Goal: Book appointment/travel/reservation

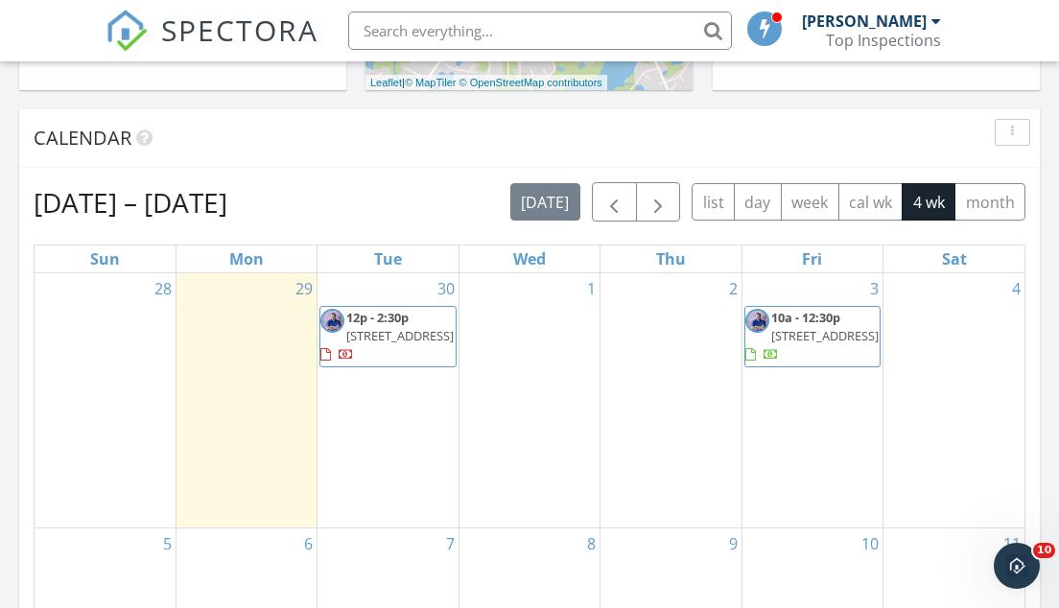
scroll to position [784, 0]
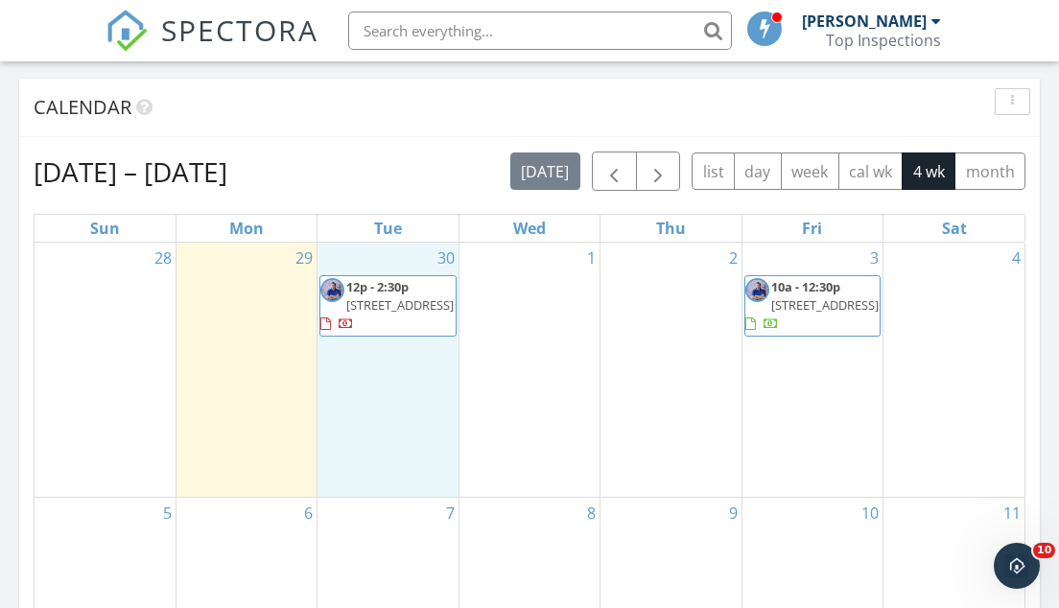
click at [391, 262] on div "30 12p - 2:30p 108 Black Creek Ln, Irmo 29063" at bounding box center [387, 370] width 140 height 254
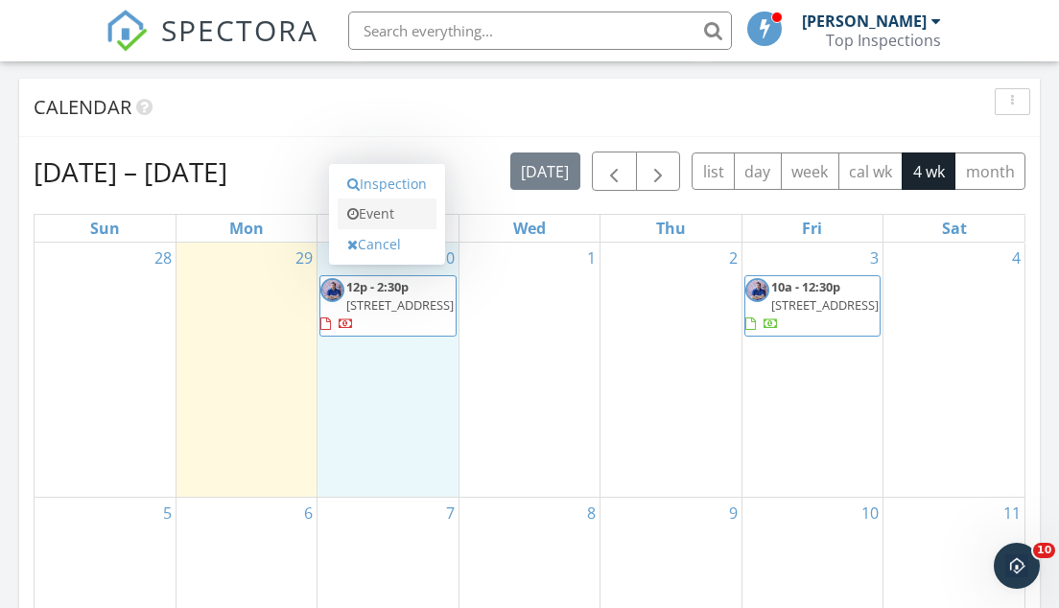
click at [394, 206] on link "Event" at bounding box center [387, 213] width 99 height 31
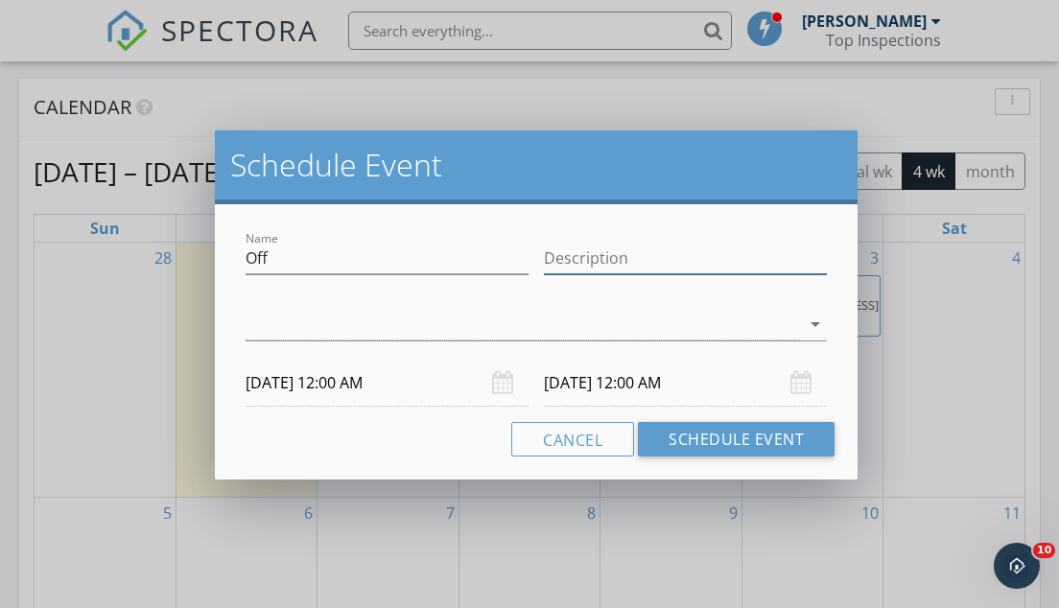
click at [595, 259] on input "Description" at bounding box center [685, 259] width 283 height 32
type input "HVAC Install"
click at [473, 314] on div at bounding box center [522, 325] width 555 height 32
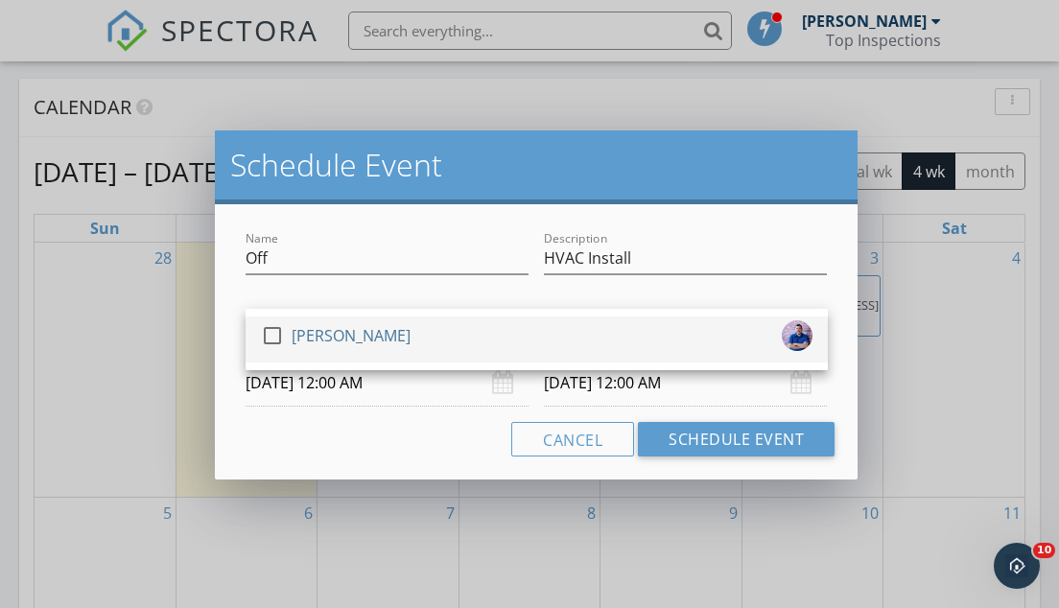
click at [460, 338] on div "check_box_outline_blank James Anderson" at bounding box center [536, 339] width 551 height 38
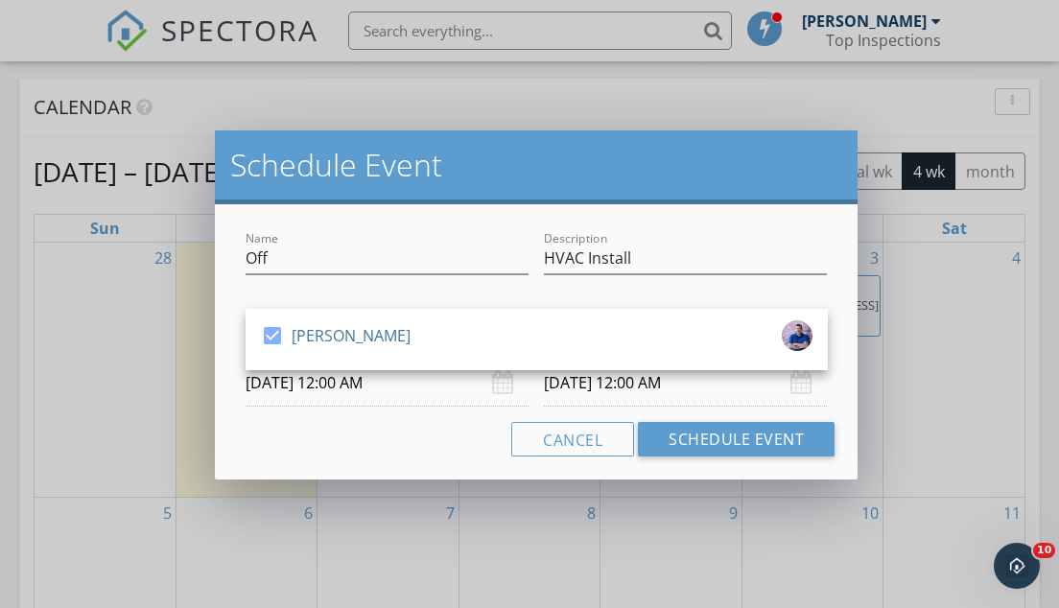
click at [434, 438] on div "Cancel Schedule Event" at bounding box center [536, 439] width 597 height 35
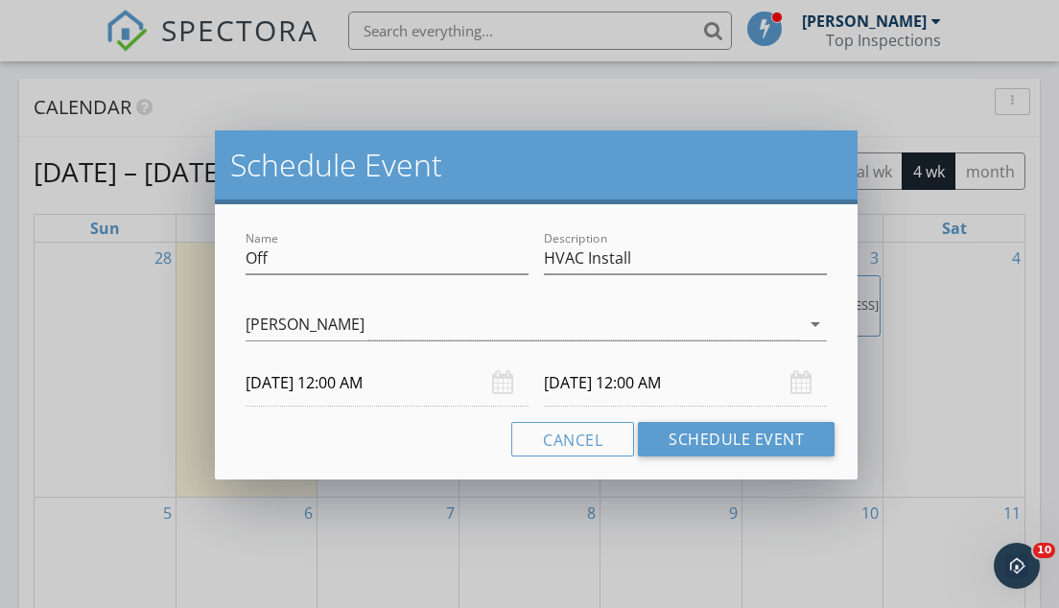
click at [363, 386] on input "09/30/2025 12:00 AM" at bounding box center [386, 383] width 283 height 47
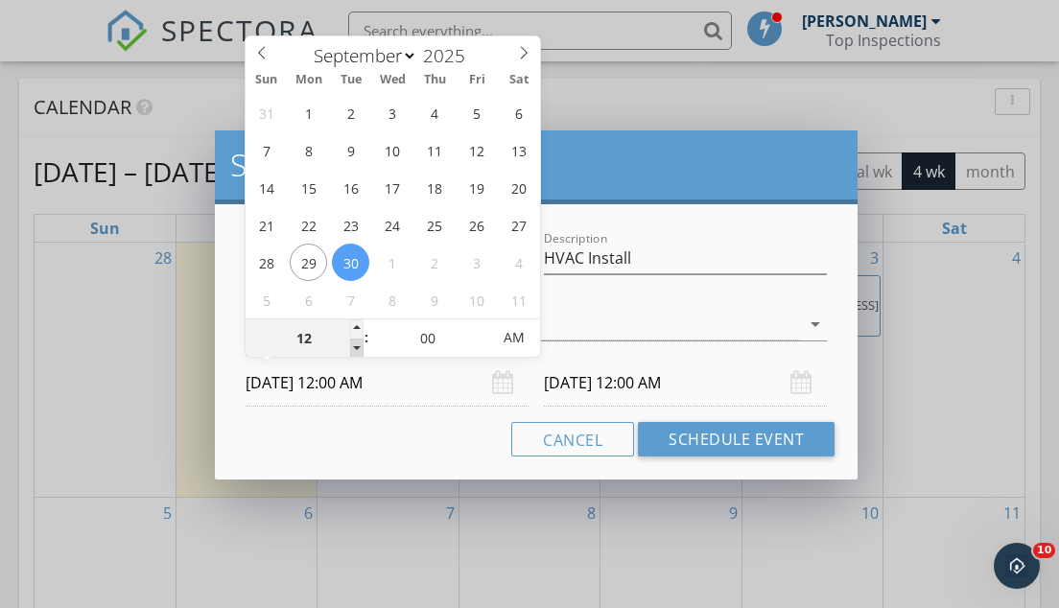
type input "11"
type input "09/30/2025 11:00 PM"
click at [357, 344] on span at bounding box center [356, 347] width 13 height 19
type input "10"
type input "09/30/2025 10:00 PM"
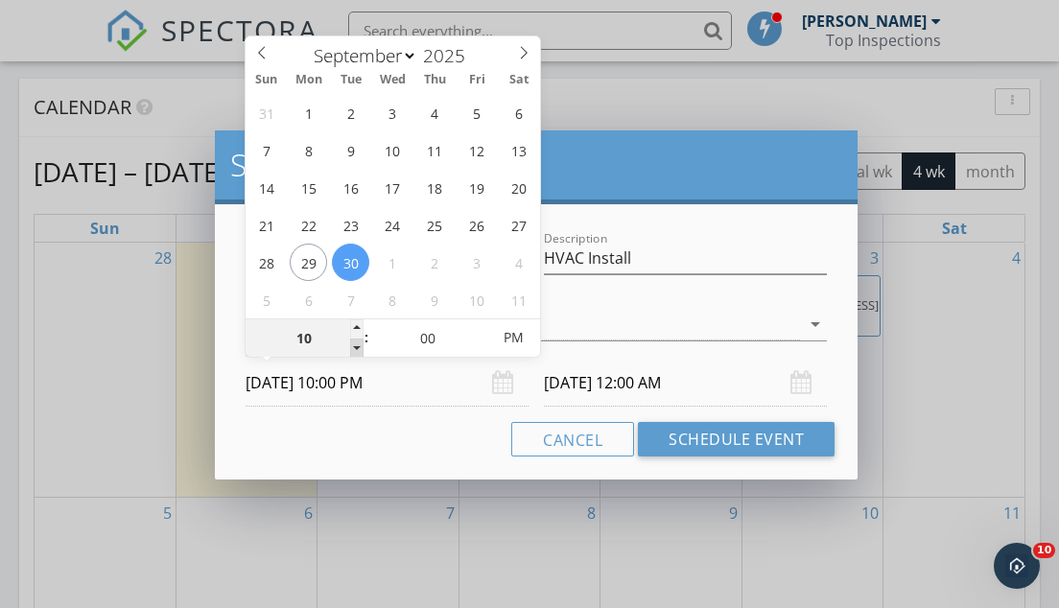
click at [357, 344] on span at bounding box center [356, 347] width 13 height 19
type input "09"
type input "09/30/2025 9:00 PM"
click at [357, 344] on span at bounding box center [356, 347] width 13 height 19
type input "09"
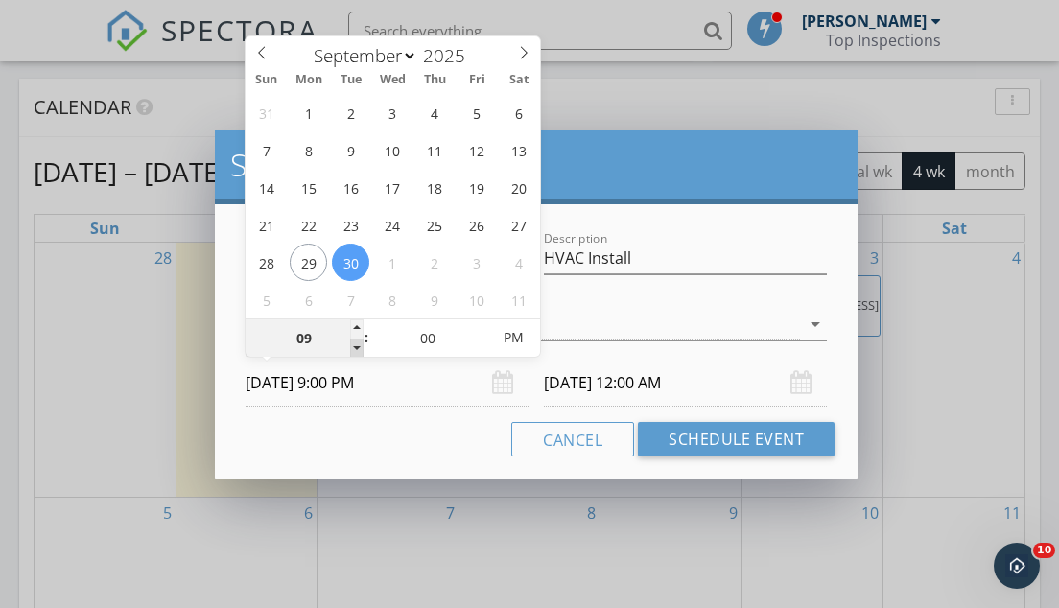
type input "10/01/2025 9:00 PM"
type input "09/30/2025 9:00 AM"
type input "10/01/2025 9:00 AM"
drag, startPoint x: 357, startPoint y: 344, endPoint x: 513, endPoint y: 336, distance: 156.5
click at [513, 336] on span "AM" at bounding box center [513, 337] width 53 height 38
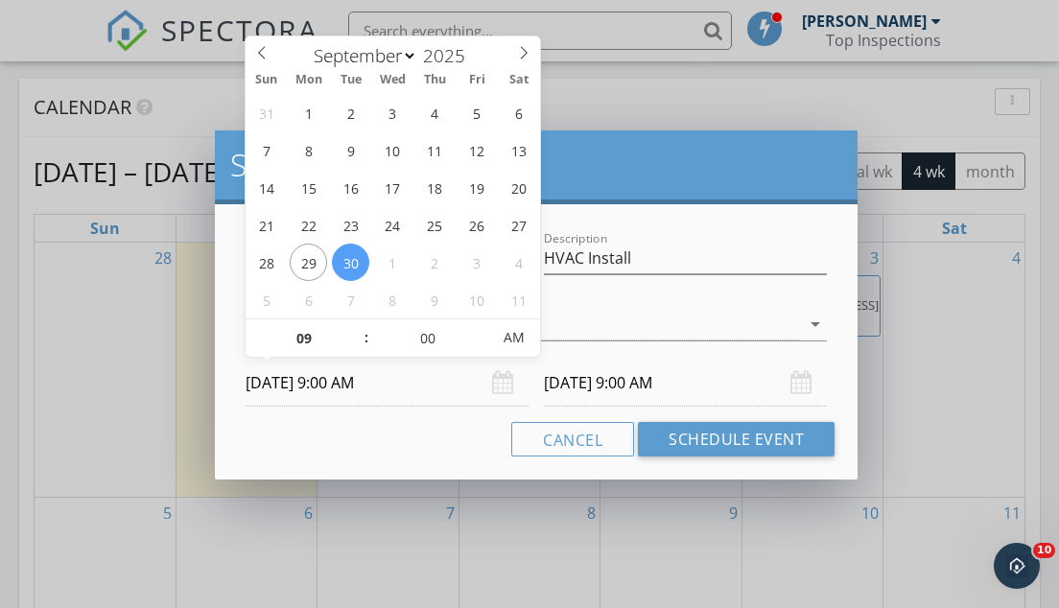
click at [440, 451] on div "Cancel Schedule Event" at bounding box center [536, 439] width 597 height 35
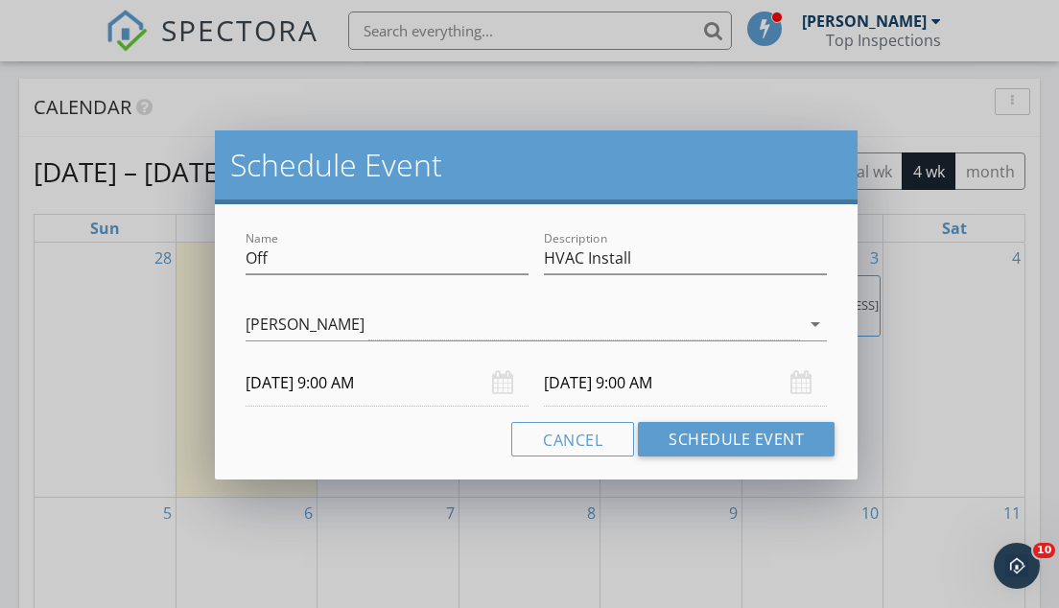
click at [619, 379] on input "10/01/2025 9:00 AM" at bounding box center [685, 383] width 283 height 47
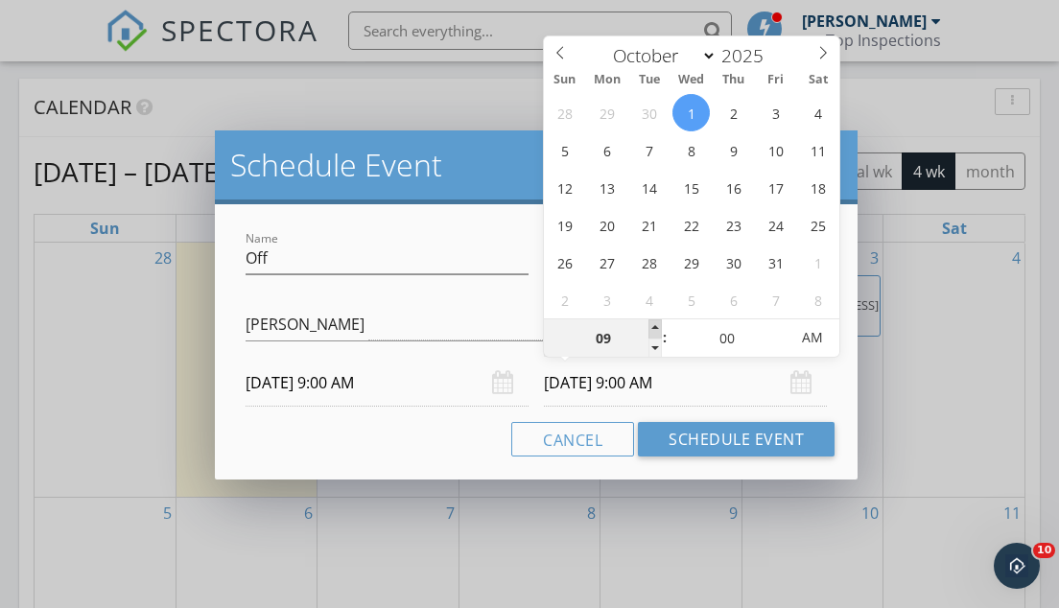
type input "10"
type input "10/01/2025 10:00 AM"
click at [653, 326] on span at bounding box center [654, 328] width 13 height 19
type input "11"
type input "10/01/2025 11:00 AM"
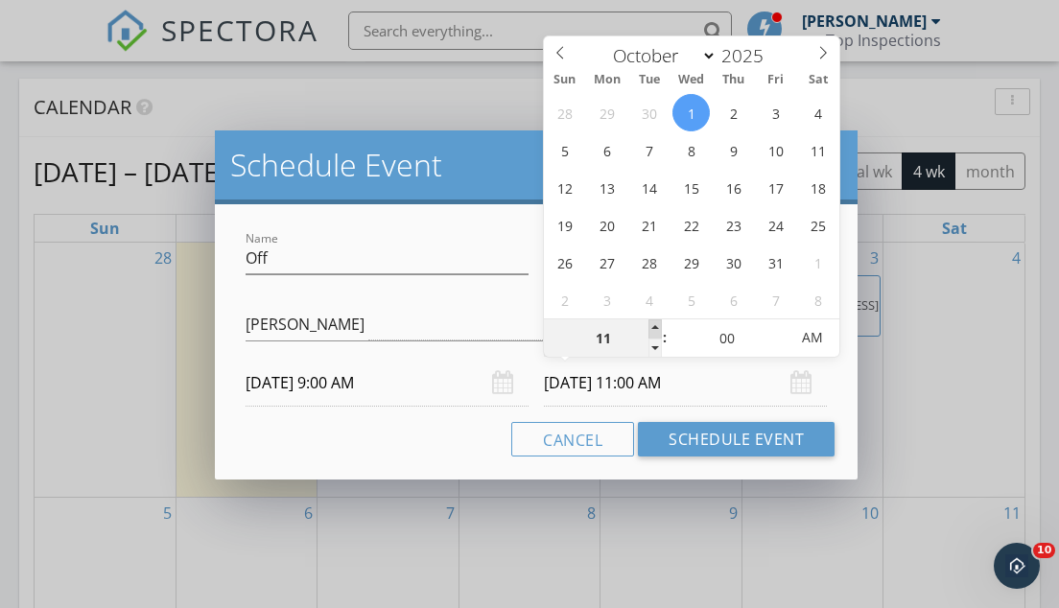
click at [653, 326] on span at bounding box center [654, 328] width 13 height 19
select select "8"
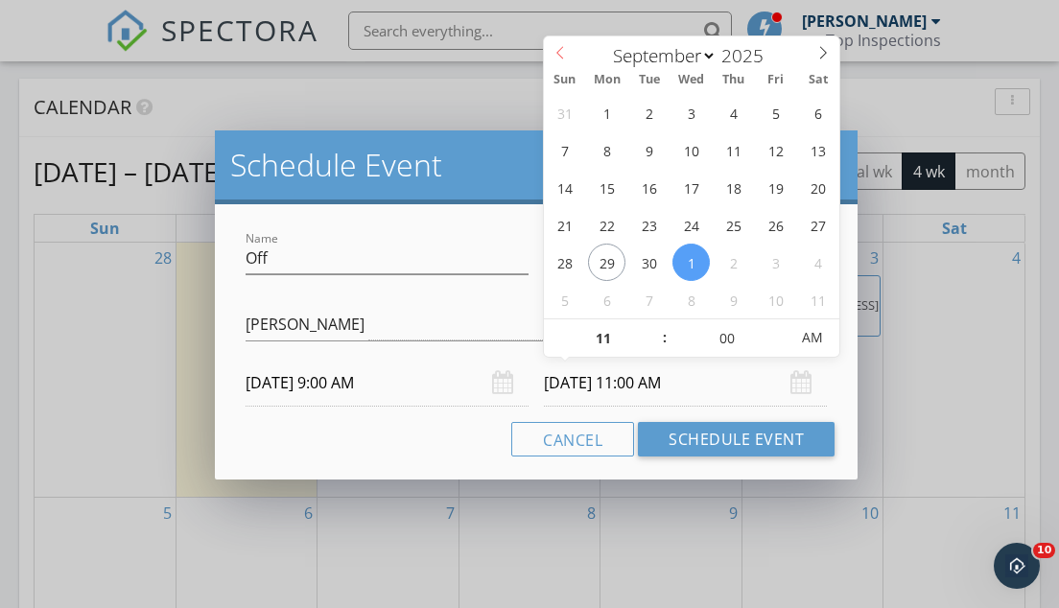
click at [567, 57] on span at bounding box center [560, 49] width 33 height 27
type input "09/30/2025 11:00 AM"
click at [450, 446] on div "Cancel Schedule Event" at bounding box center [536, 439] width 597 height 35
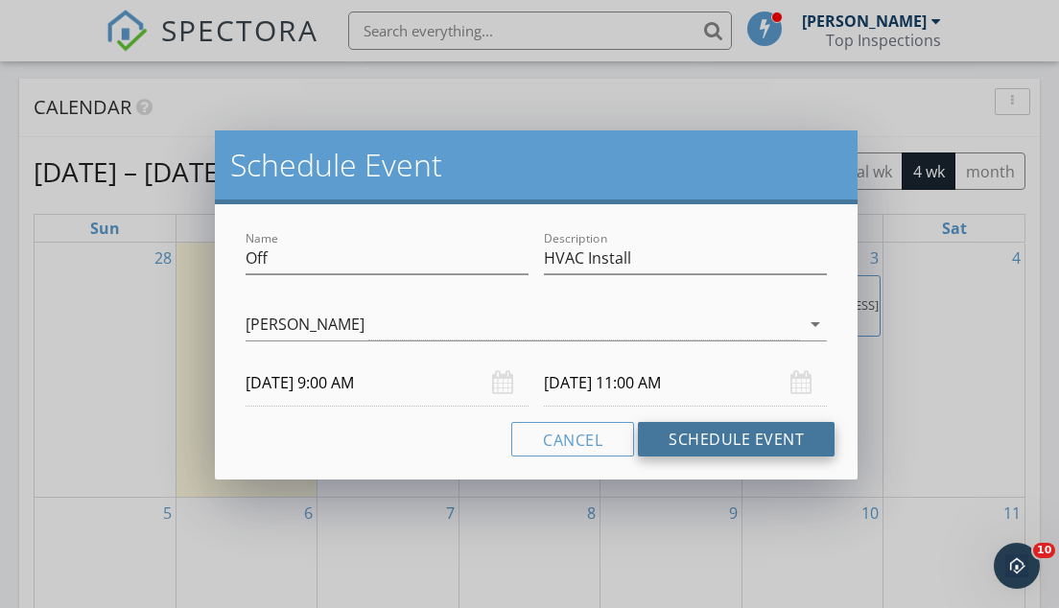
click at [713, 440] on button "Schedule Event" at bounding box center [736, 439] width 197 height 35
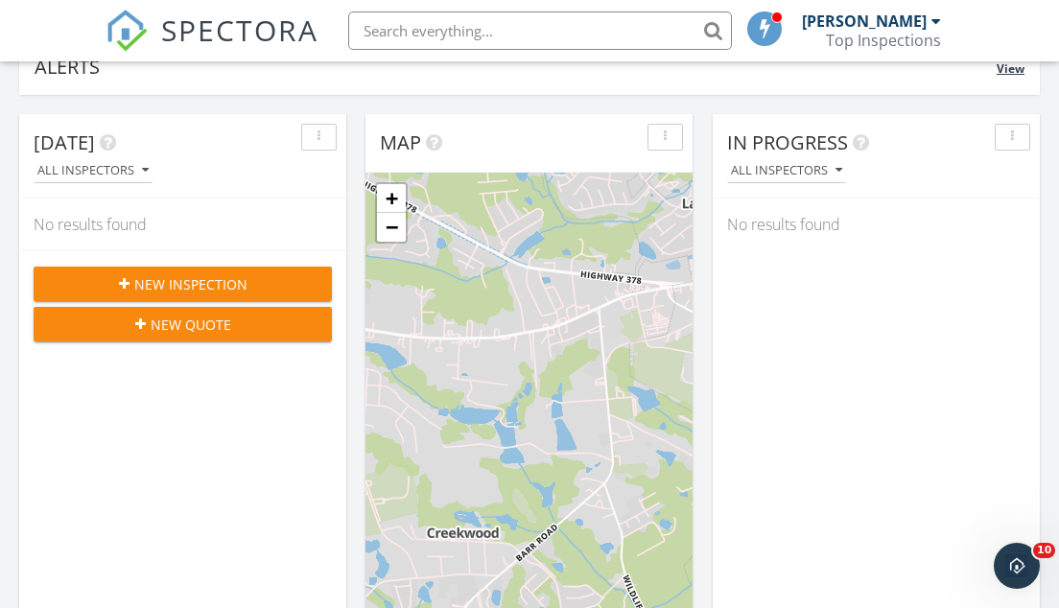
scroll to position [0, 0]
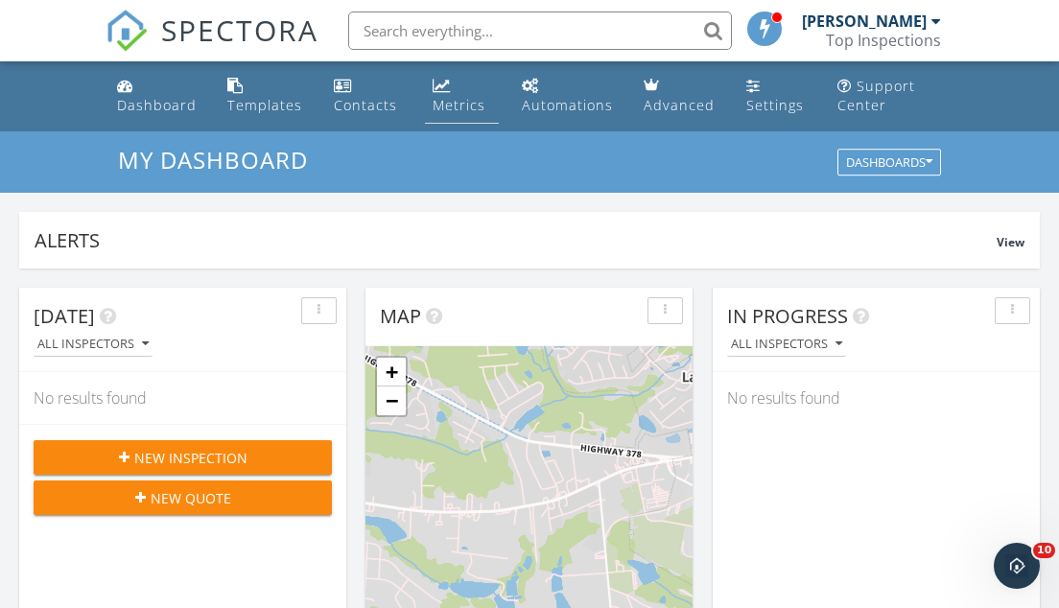
click at [439, 103] on div "Metrics" at bounding box center [458, 105] width 53 height 18
